Goal: Transaction & Acquisition: Purchase product/service

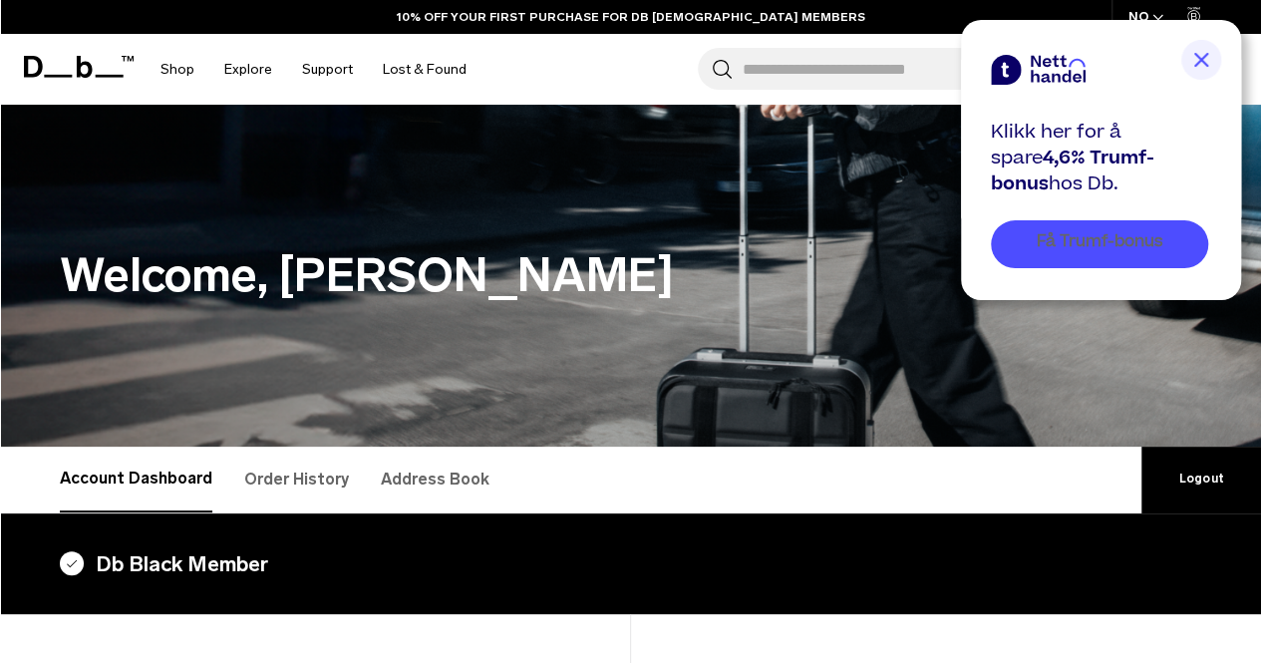
click at [1065, 232] on span "Få Trumf-bonus" at bounding box center [1100, 241] width 127 height 23
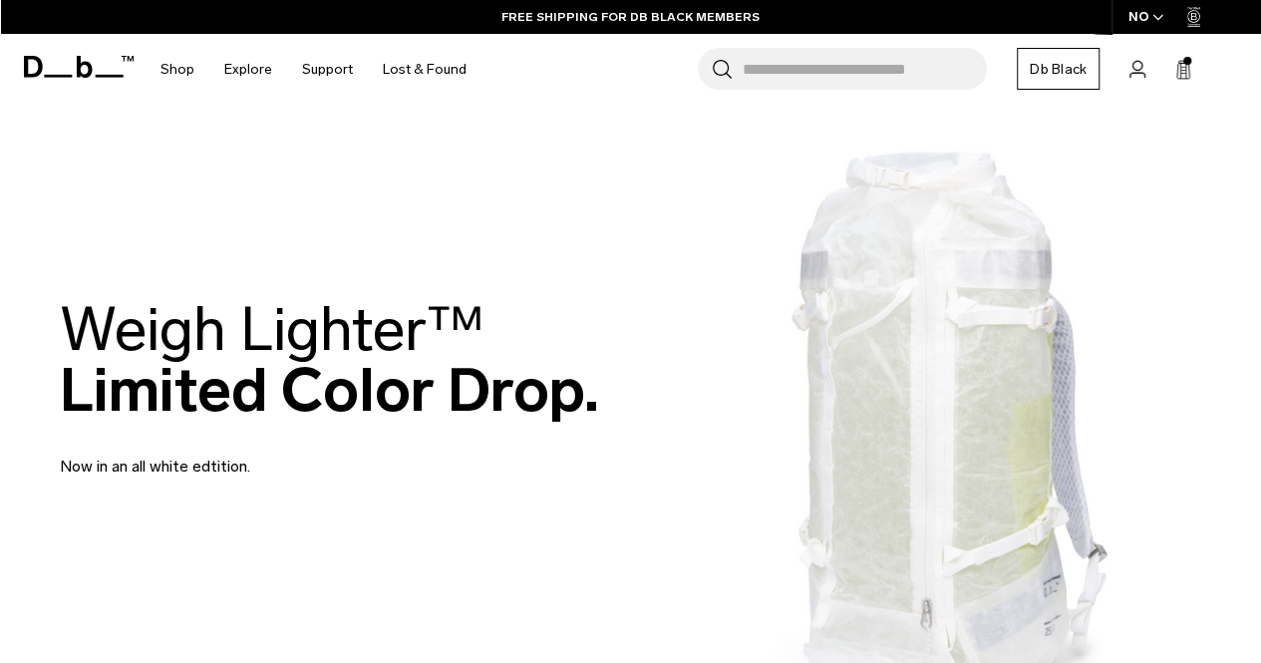
click at [754, 75] on input "Search for Bags, Luggage..." at bounding box center [865, 69] width 244 height 42
click at [782, 67] on input "Search for Bags, Luggage..." at bounding box center [865, 69] width 244 height 42
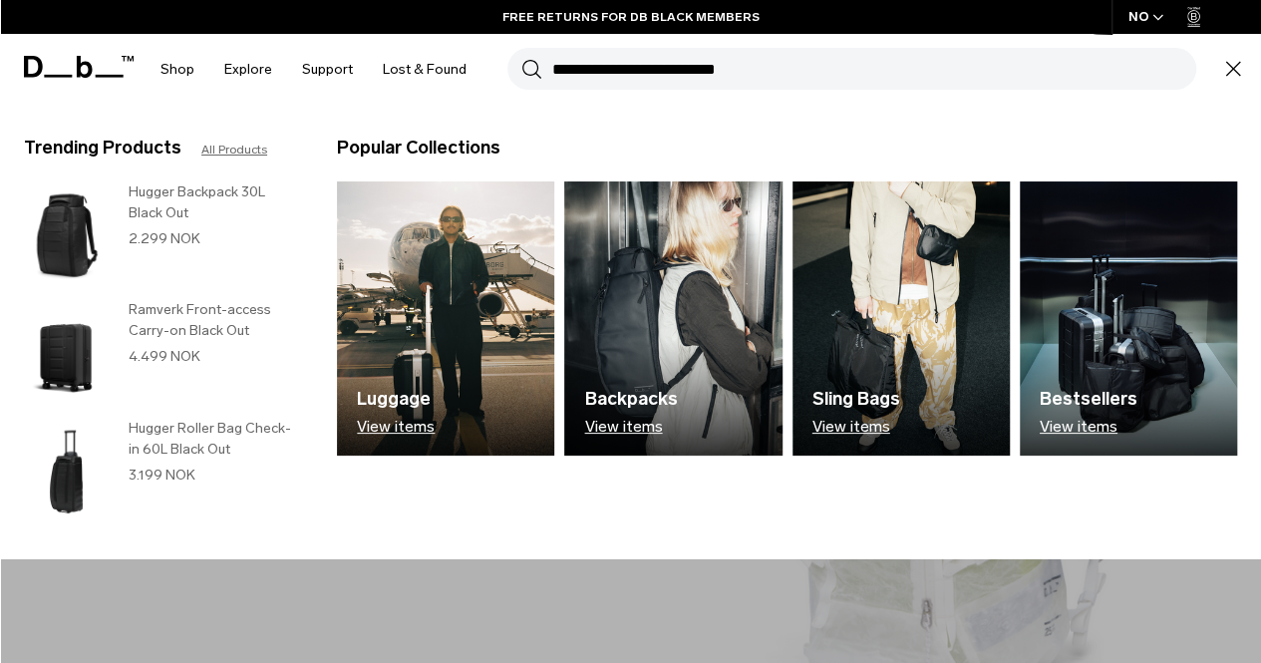
click at [159, 211] on h3 "Hugger Backpack 30L Black Out" at bounding box center [213, 202] width 169 height 42
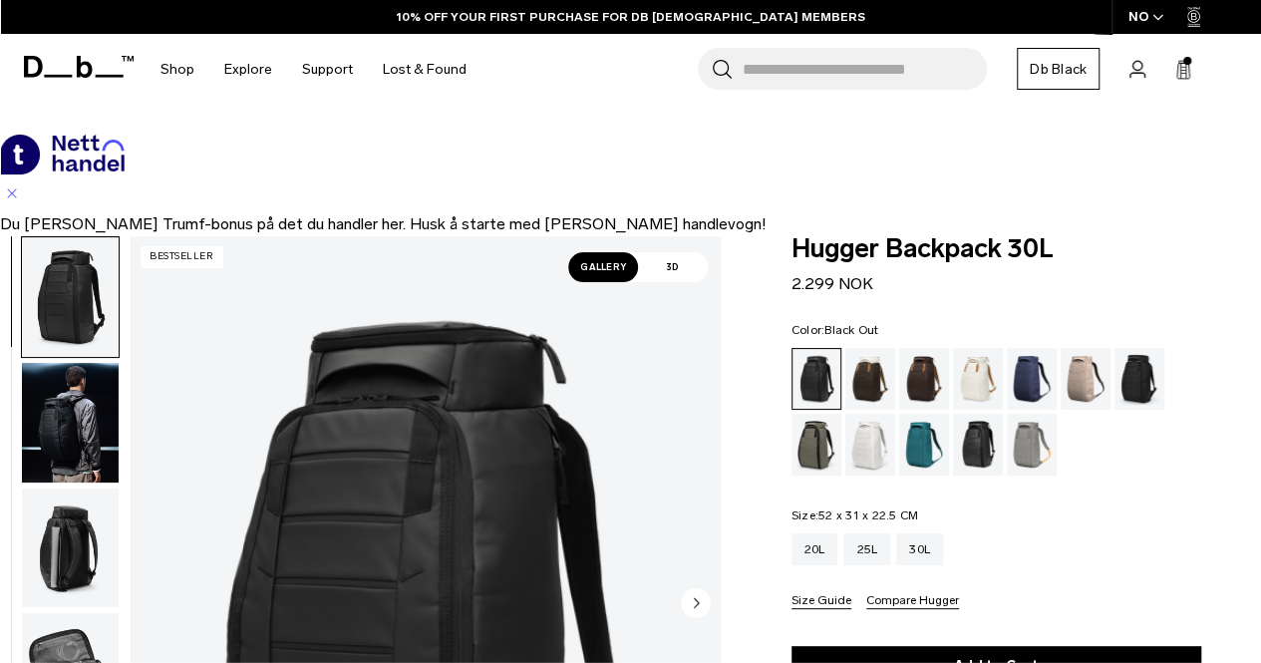
click at [1188, 69] on icon at bounding box center [1183, 71] width 12 height 15
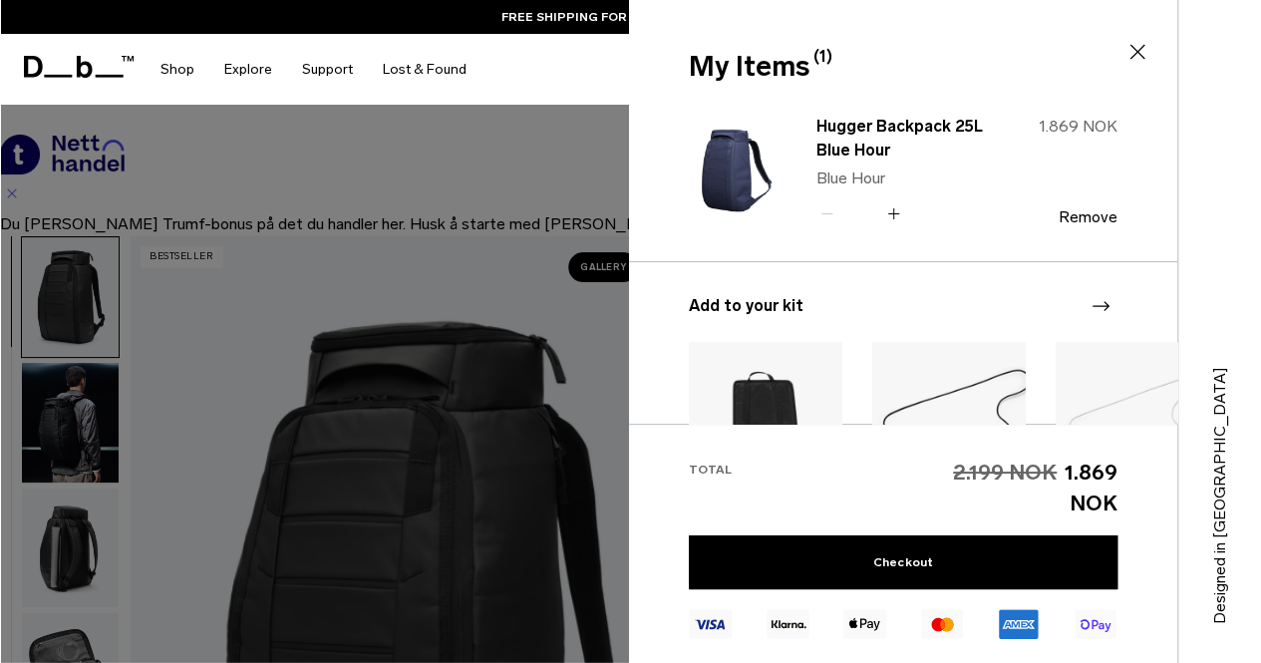
click at [1216, 662] on div at bounding box center [630, 663] width 1261 height 0
click at [1081, 662] on div at bounding box center [630, 663] width 1261 height 0
click at [1171, 662] on div at bounding box center [630, 663] width 1261 height 0
click at [700, 246] on div "Hugger Backpack 25L Blue Hour Blue Hour Quantity - * + 1.869 NOK Remove" at bounding box center [903, 187] width 429 height 150
click at [813, 558] on link "Checkout" at bounding box center [903, 562] width 429 height 54
